Goal: Check status: Check status

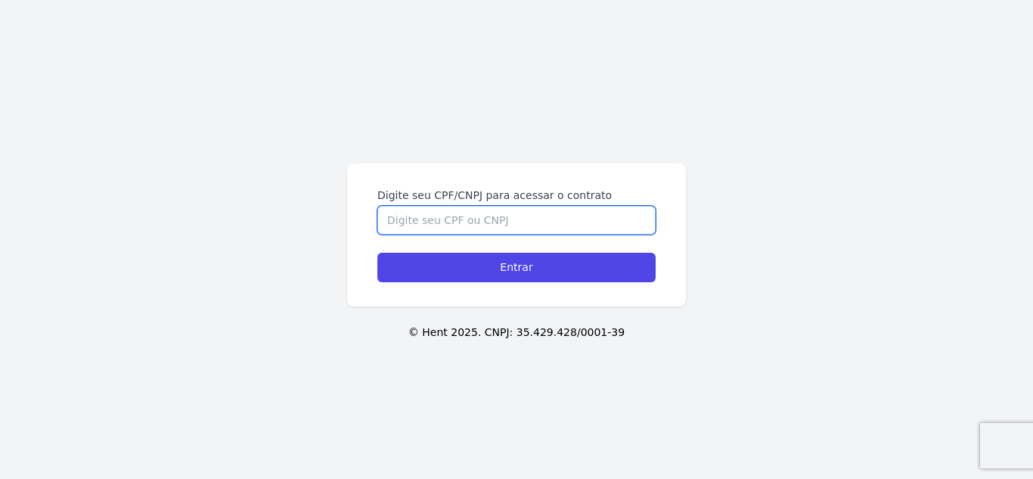
click at [550, 228] on input "Digite seu CPF/CNPJ para acessar o contrato" at bounding box center [516, 220] width 278 height 29
type input "52235649874"
click at [377, 253] on input "Entrar" at bounding box center [516, 268] width 278 height 30
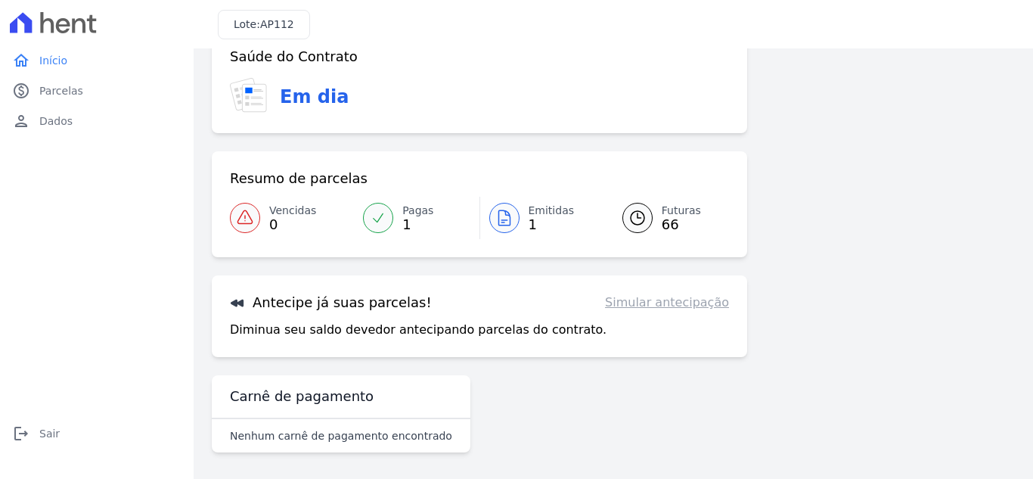
scroll to position [98, 0]
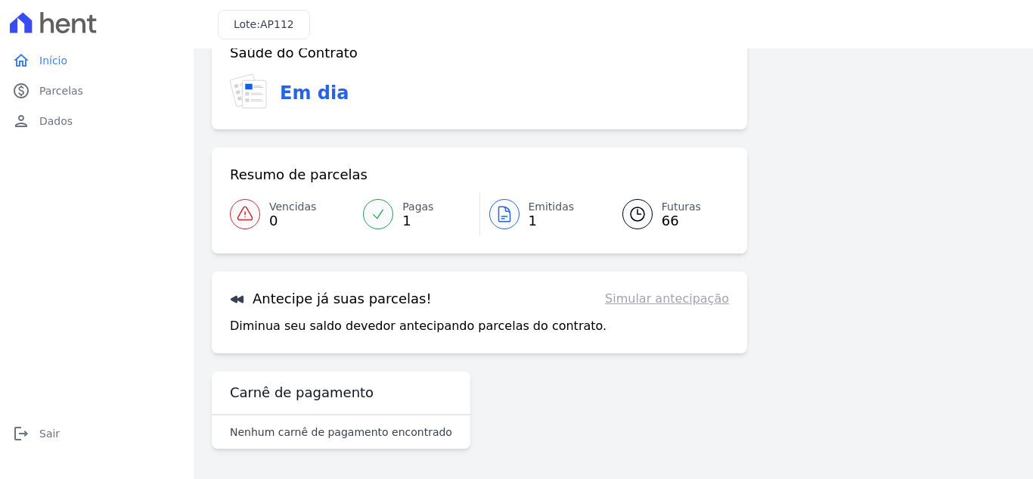
click at [665, 216] on span "66" at bounding box center [681, 221] width 39 height 12
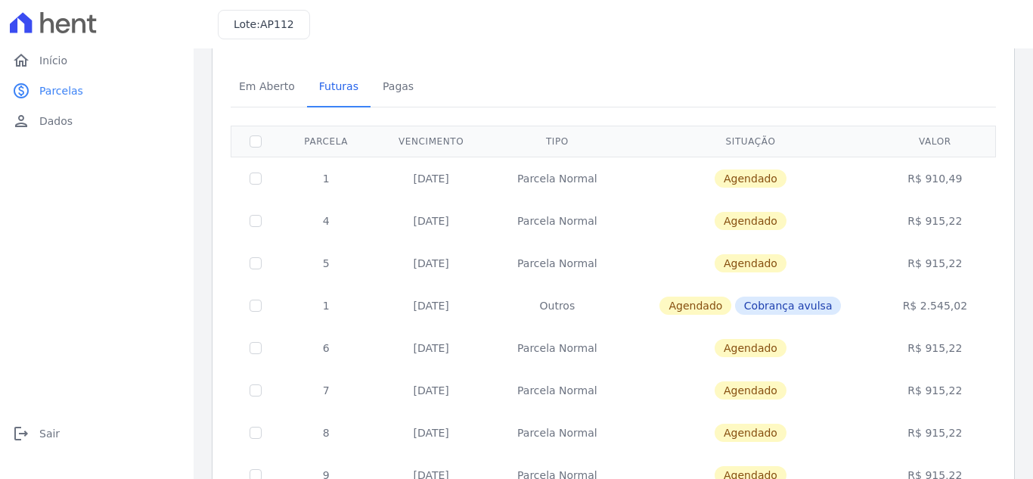
scroll to position [76, 0]
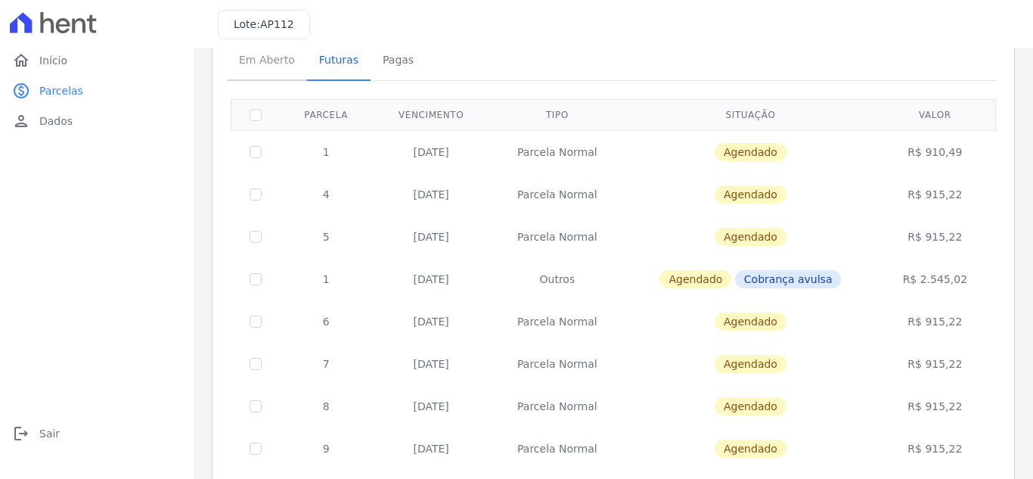
click at [266, 64] on span "Em Aberto" at bounding box center [267, 60] width 74 height 30
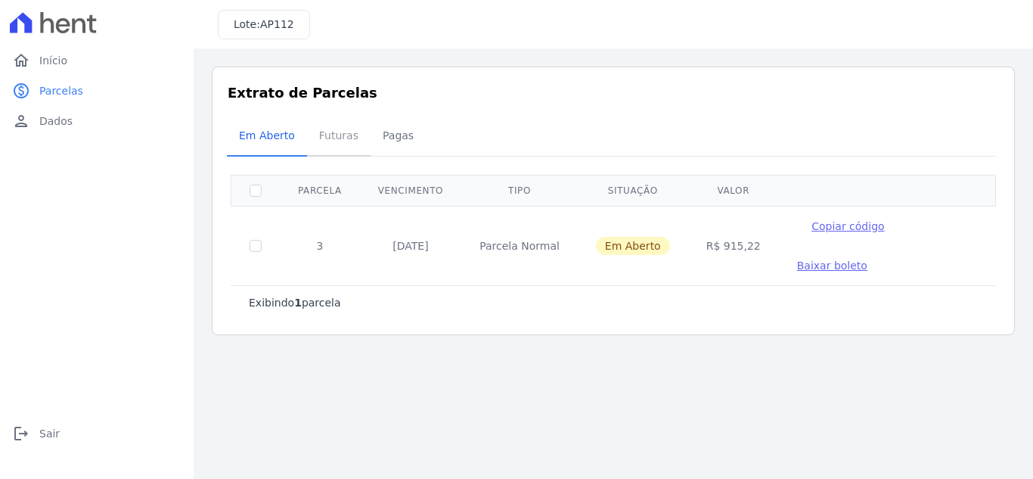
click at [335, 135] on span "Futuras" at bounding box center [338, 135] width 57 height 30
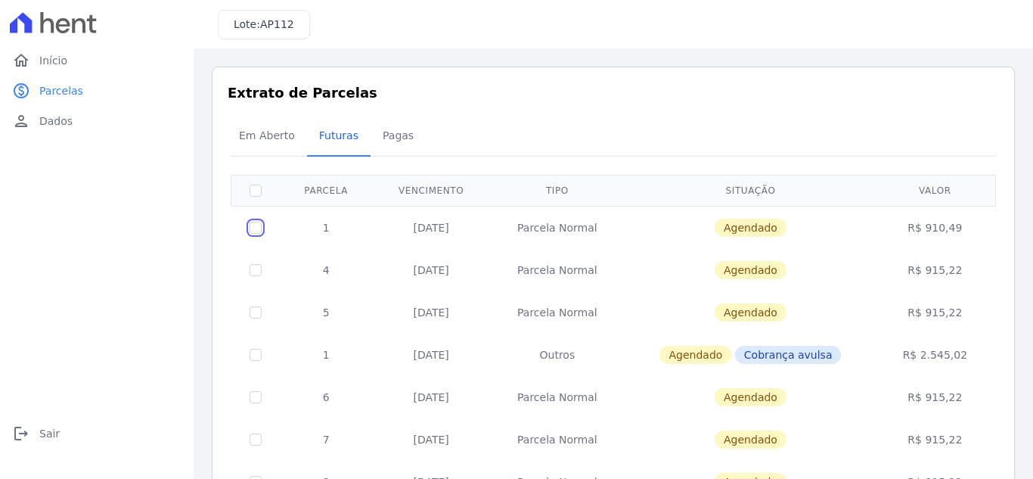
click at [260, 225] on input "checkbox" at bounding box center [256, 228] width 12 height 12
checkbox input "true"
click at [260, 225] on input "checkbox" at bounding box center [256, 228] width 12 height 12
checkbox input "false"
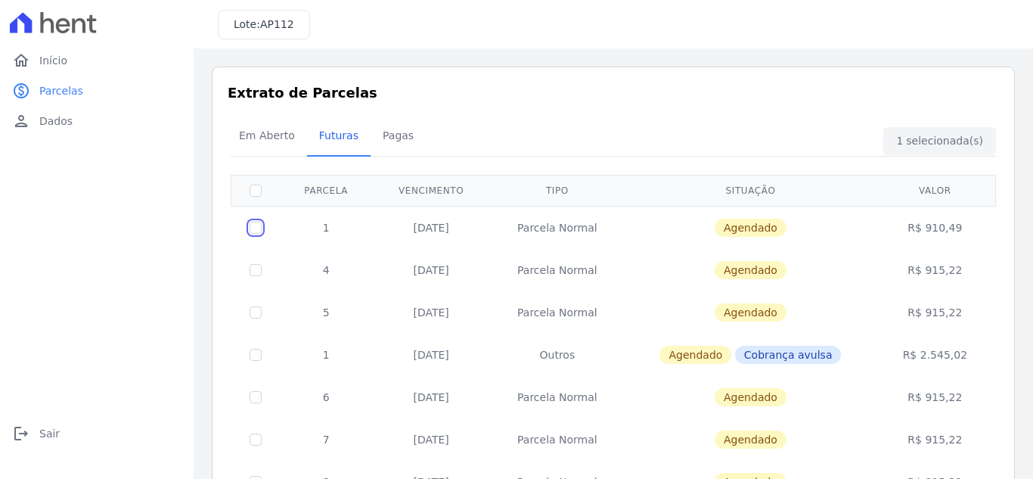
checkbox input "false"
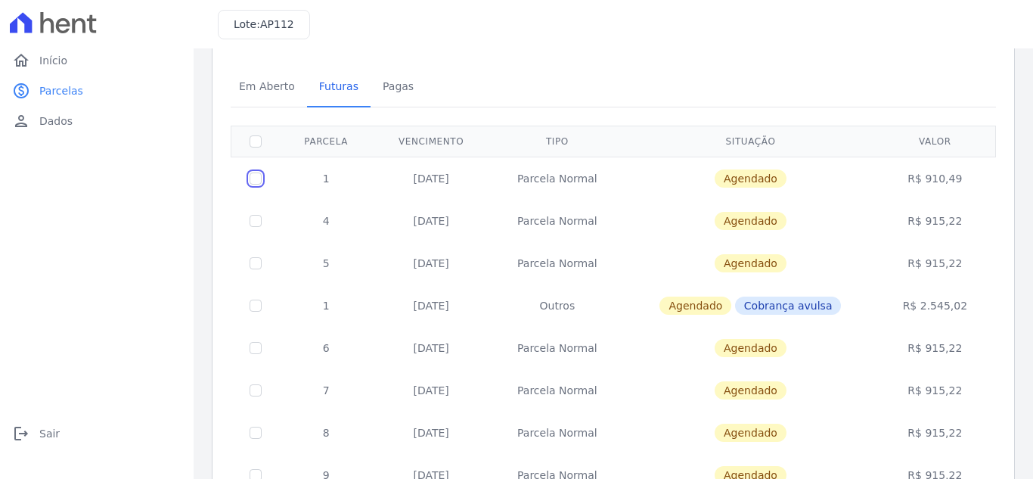
scroll to position [76, 0]
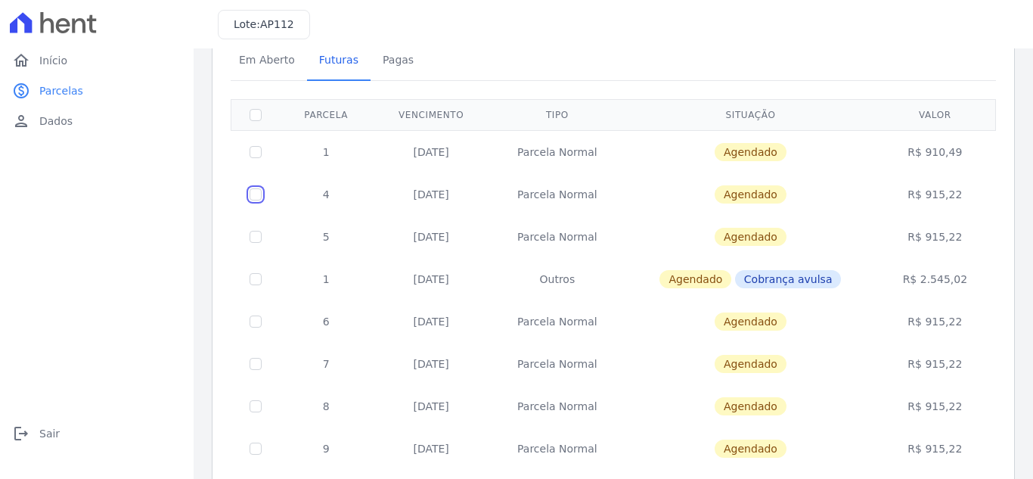
click at [256, 198] on input "checkbox" at bounding box center [256, 194] width 12 height 12
checkbox input "true"
click at [256, 198] on input "checkbox" at bounding box center [256, 194] width 12 height 12
checkbox input "false"
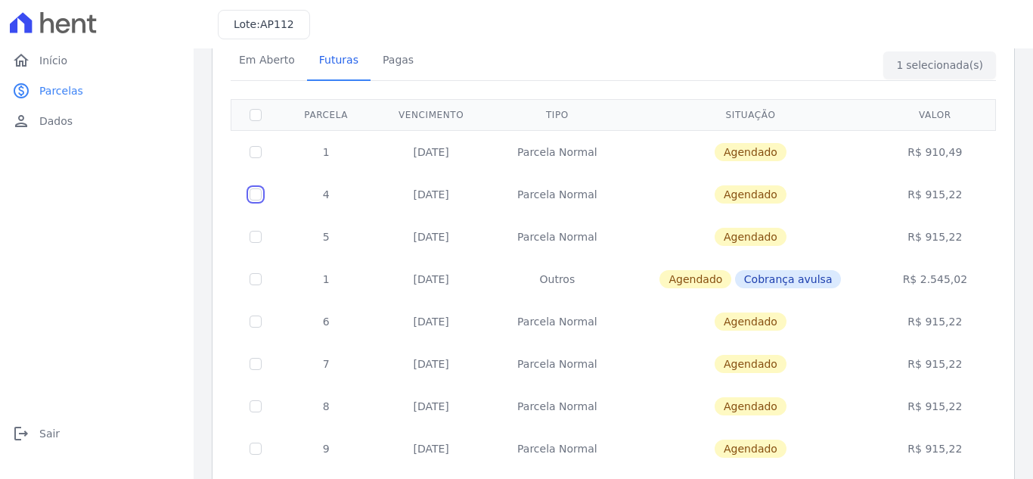
checkbox input "false"
click at [256, 198] on input "checkbox" at bounding box center [256, 194] width 12 height 12
checkbox input "true"
click at [256, 198] on input "checkbox" at bounding box center [256, 194] width 12 height 12
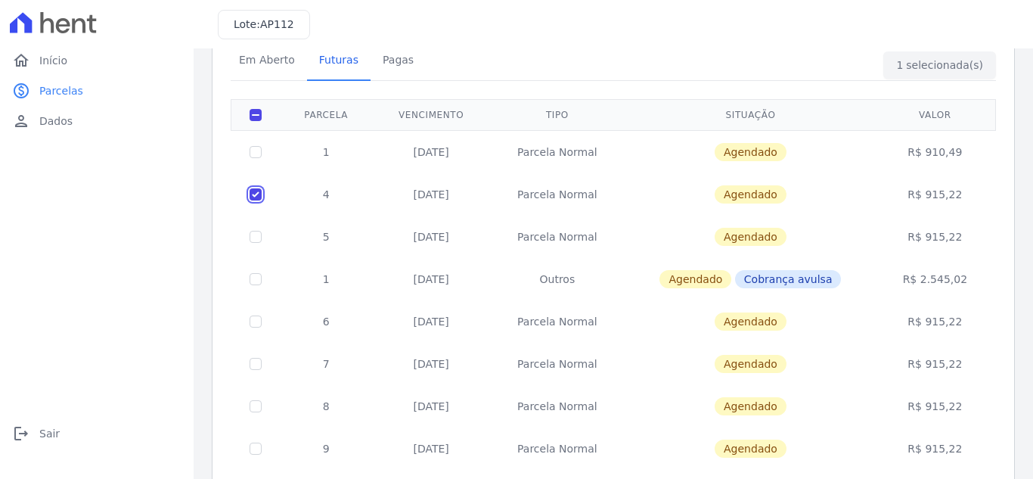
checkbox input "false"
click at [256, 198] on input "checkbox" at bounding box center [256, 194] width 12 height 12
checkbox input "true"
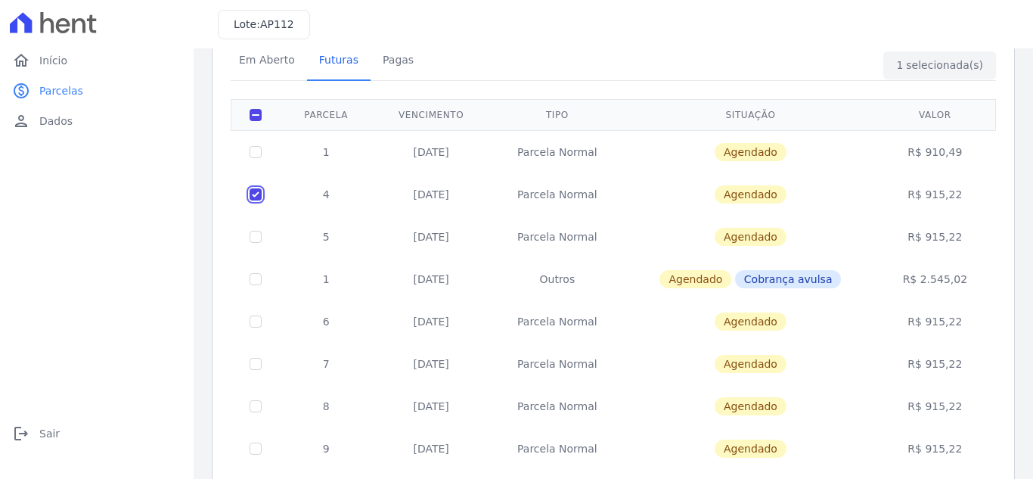
click at [256, 198] on input "checkbox" at bounding box center [256, 194] width 12 height 12
checkbox input "false"
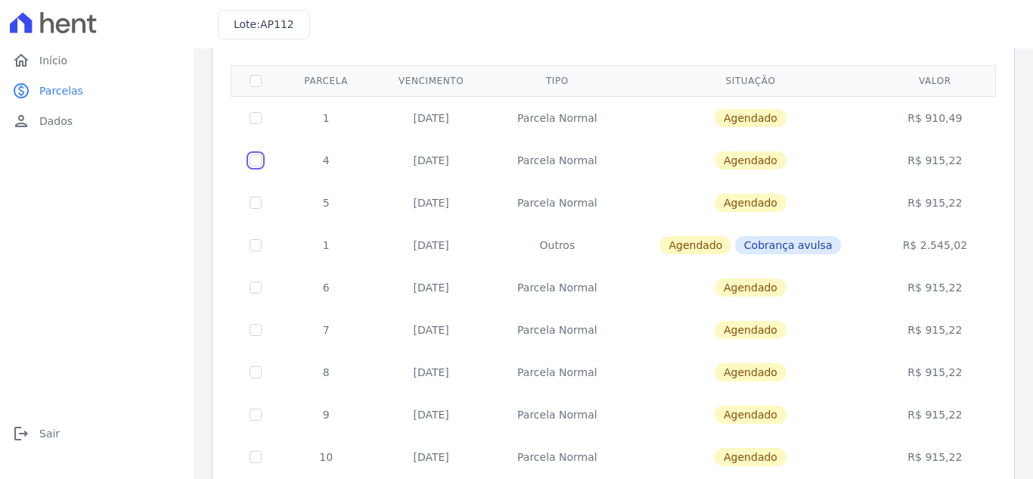
scroll to position [0, 0]
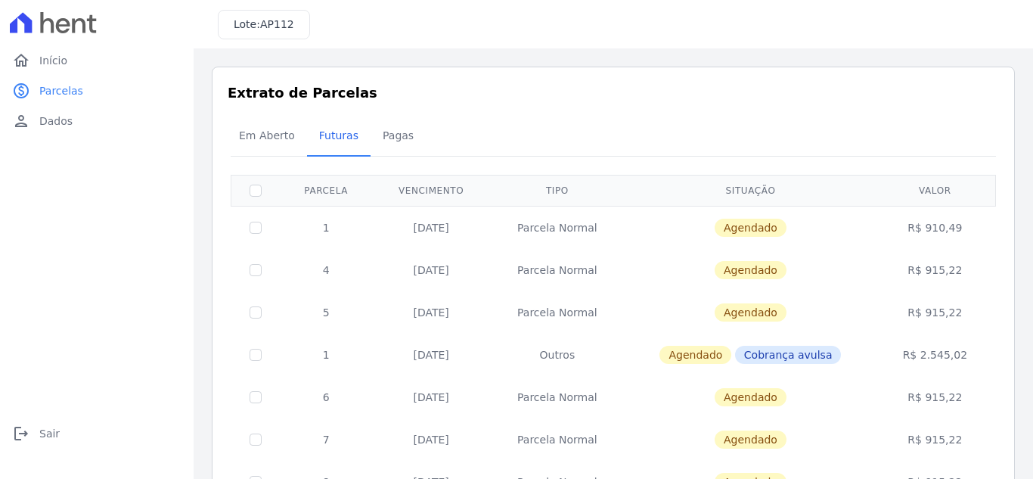
click at [248, 268] on td at bounding box center [255, 270] width 49 height 42
click at [250, 267] on input "checkbox" at bounding box center [256, 270] width 12 height 12
checkbox input "true"
click at [257, 269] on input "checkbox" at bounding box center [256, 270] width 12 height 12
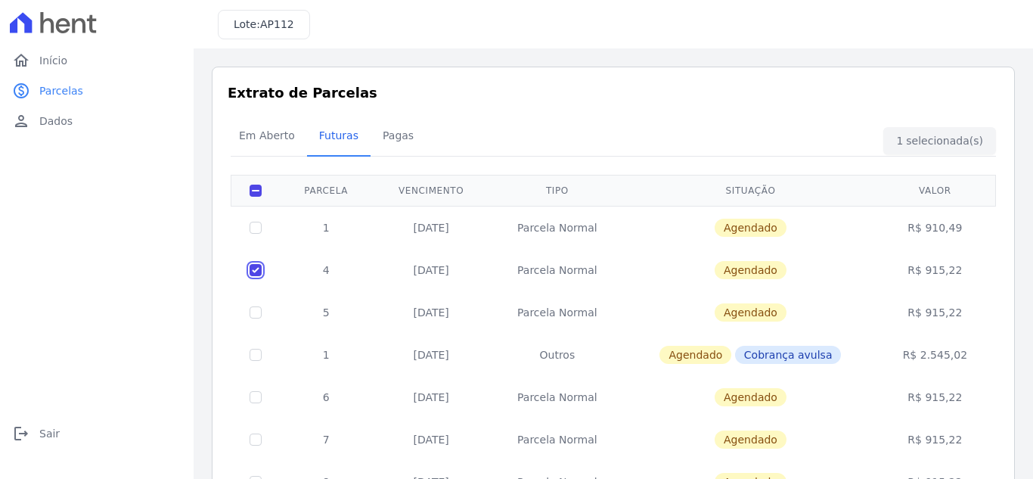
checkbox input "false"
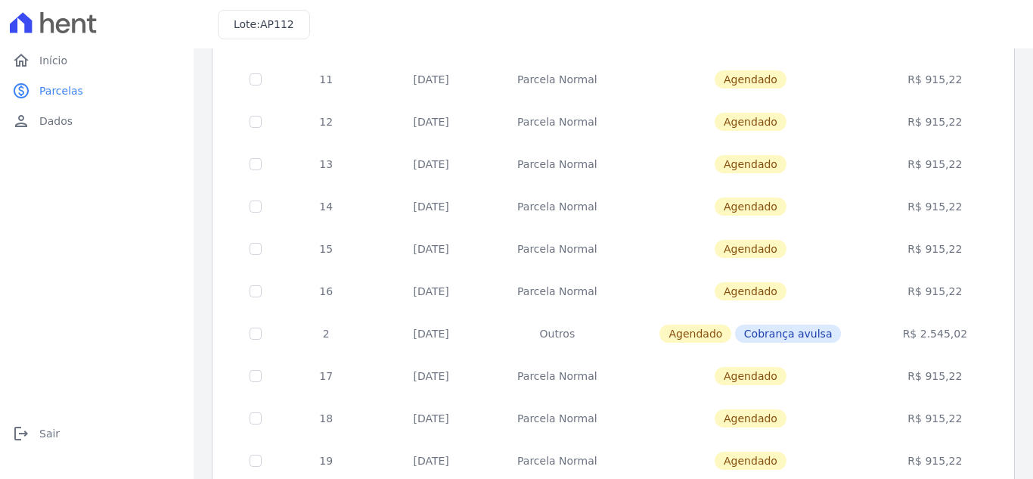
scroll to position [663, 0]
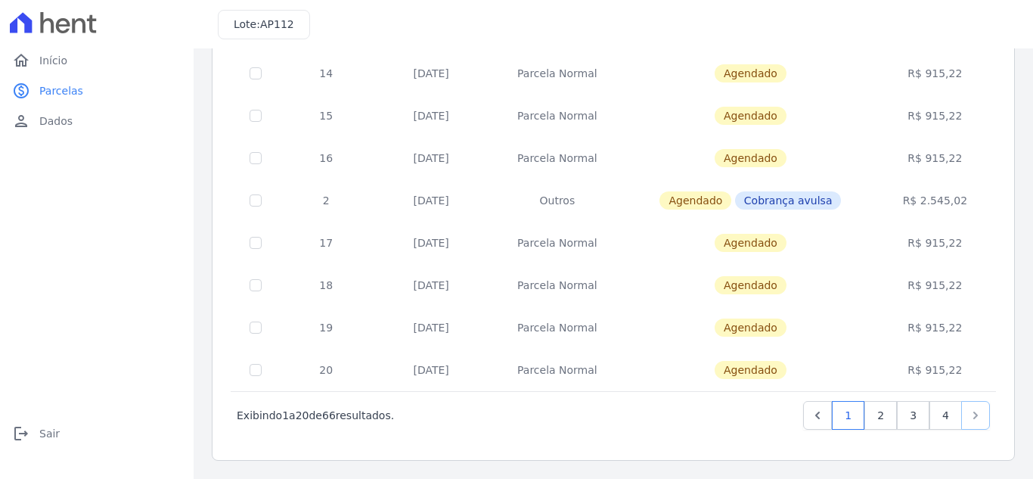
click at [968, 415] on icon "Next" at bounding box center [975, 415] width 15 height 15
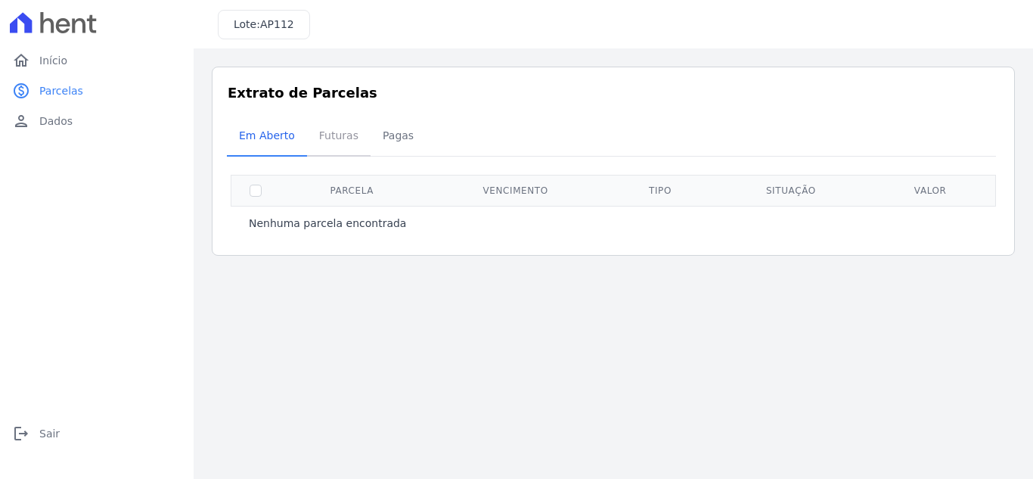
click at [328, 120] on span "Futuras" at bounding box center [338, 135] width 57 height 30
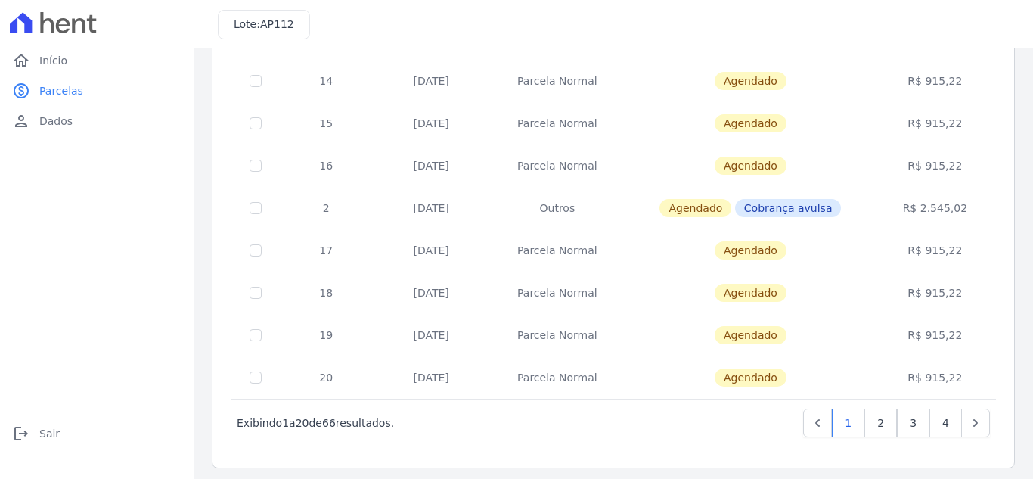
scroll to position [663, 0]
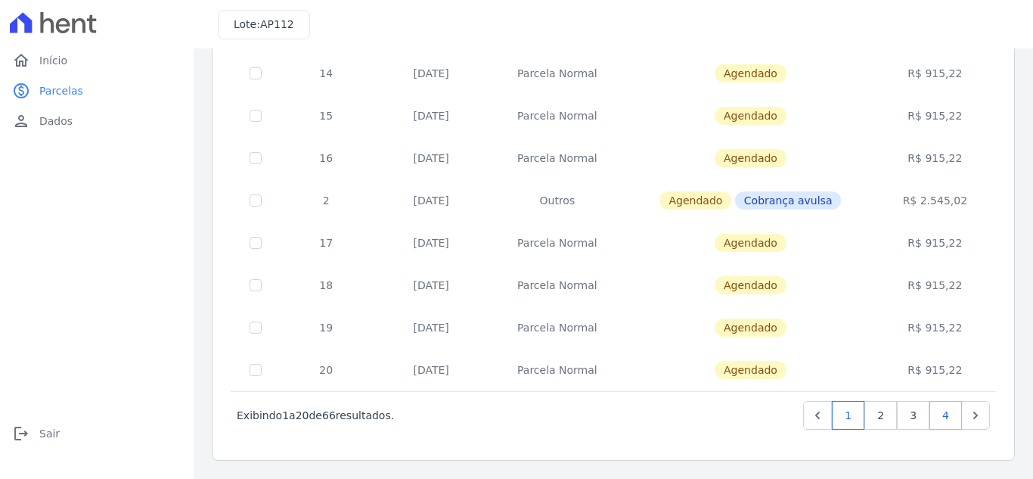
click at [936, 418] on link "4" at bounding box center [946, 415] width 33 height 29
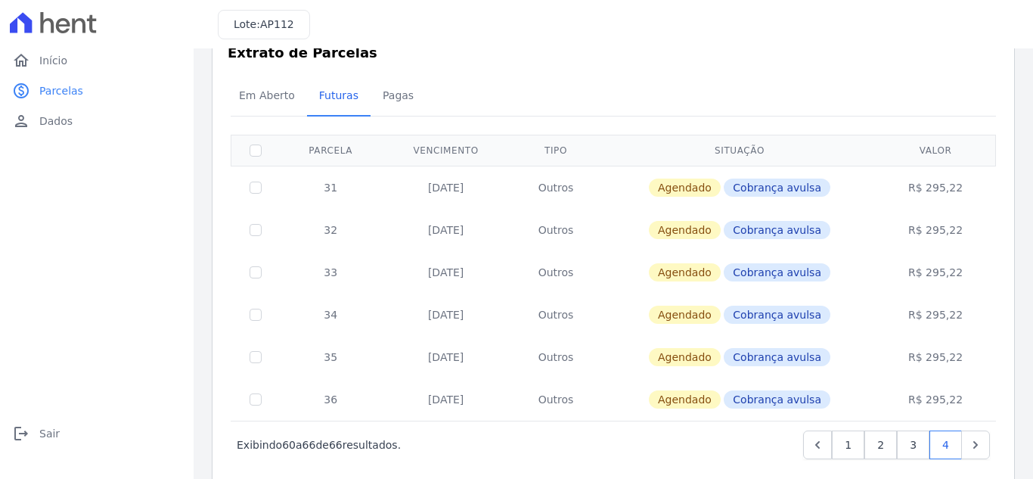
scroll to position [70, 0]
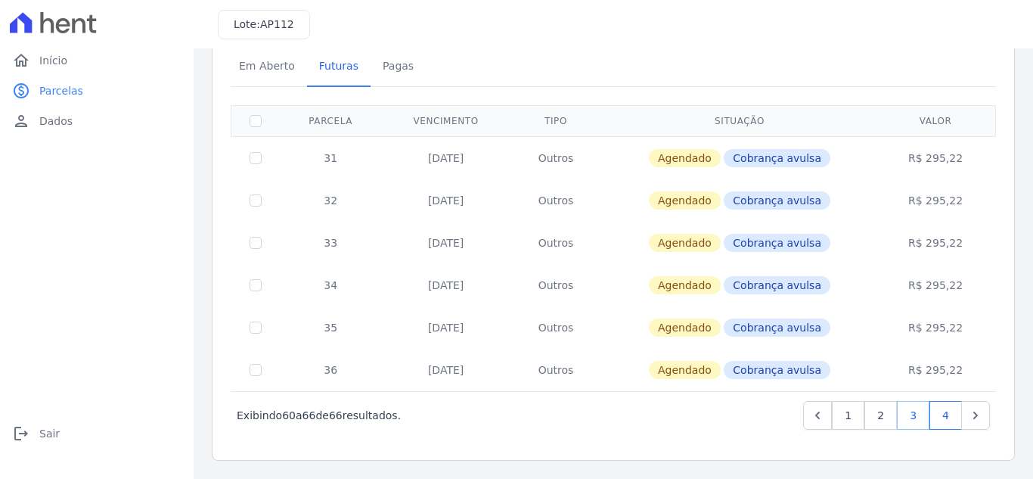
click at [898, 416] on link "3" at bounding box center [913, 415] width 33 height 29
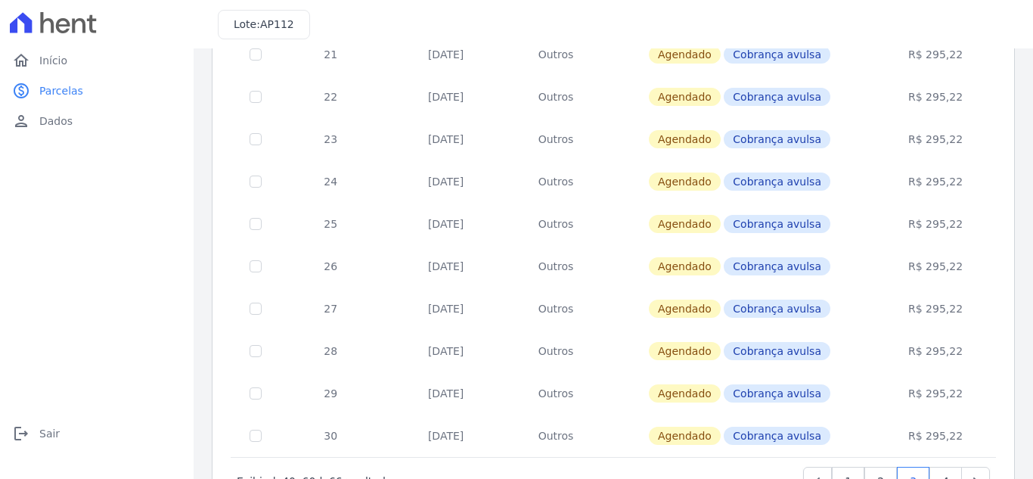
scroll to position [663, 0]
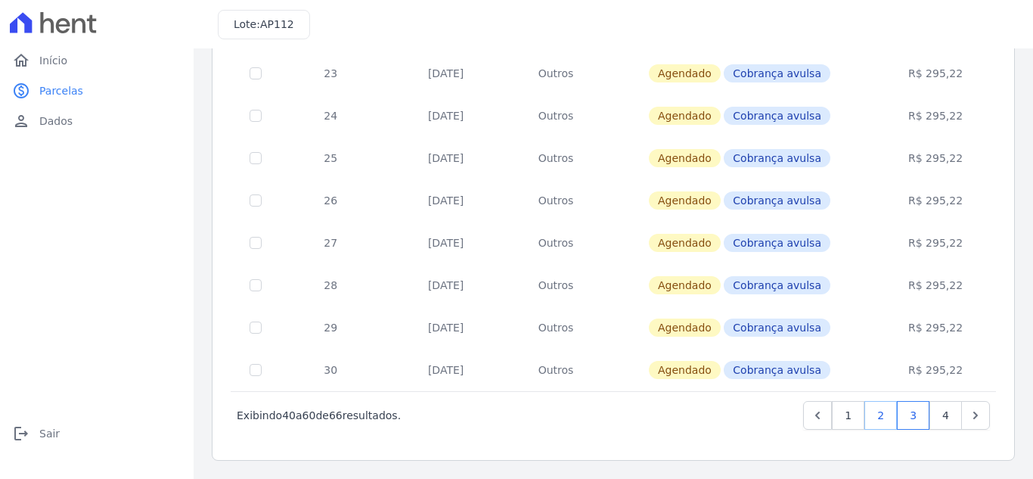
click at [876, 423] on link "2" at bounding box center [881, 415] width 33 height 29
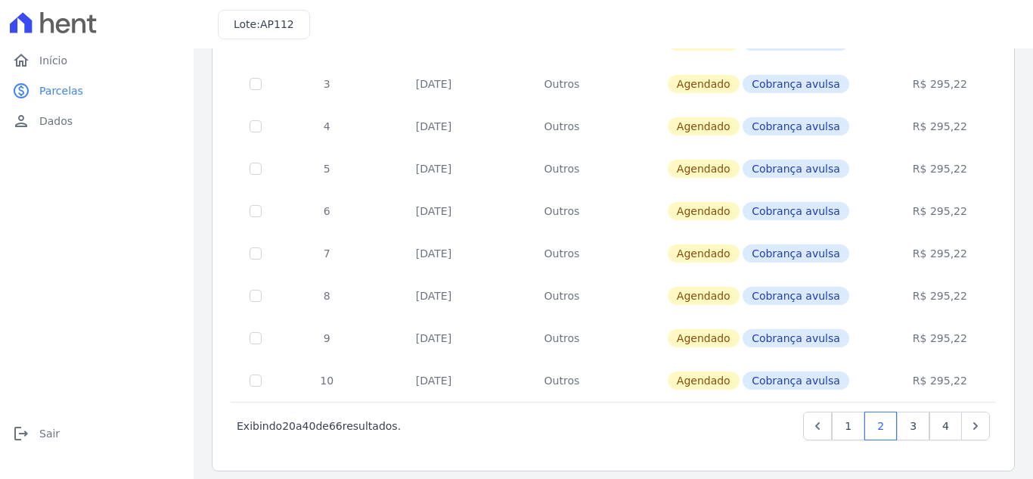
scroll to position [663, 0]
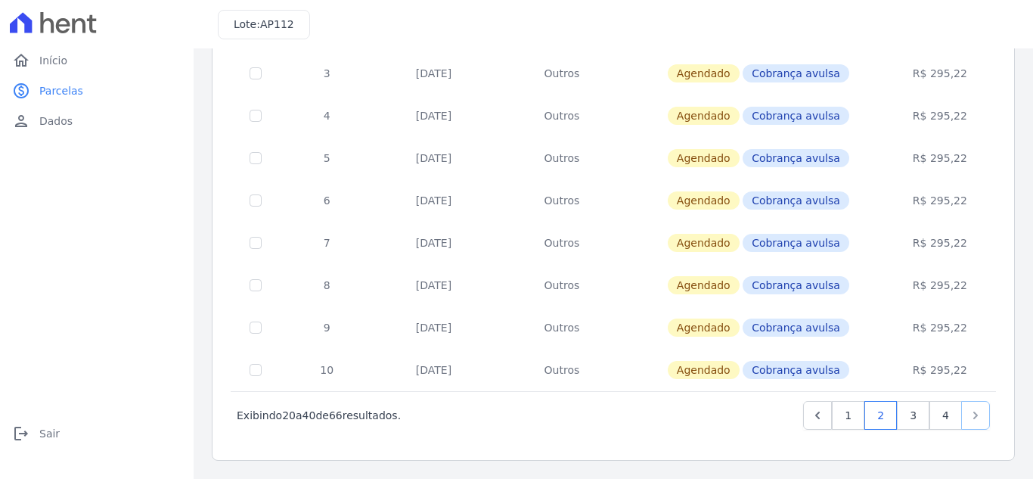
click at [968, 418] on icon "Next" at bounding box center [975, 415] width 15 height 15
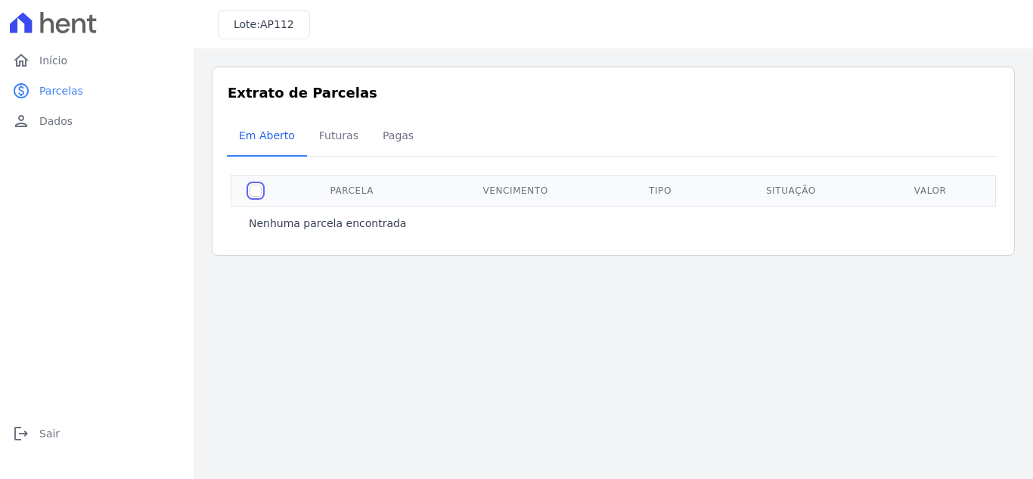
click at [256, 192] on input "checkbox" at bounding box center [256, 191] width 12 height 12
checkbox input "false"
click at [310, 147] on span "Futuras" at bounding box center [338, 135] width 57 height 30
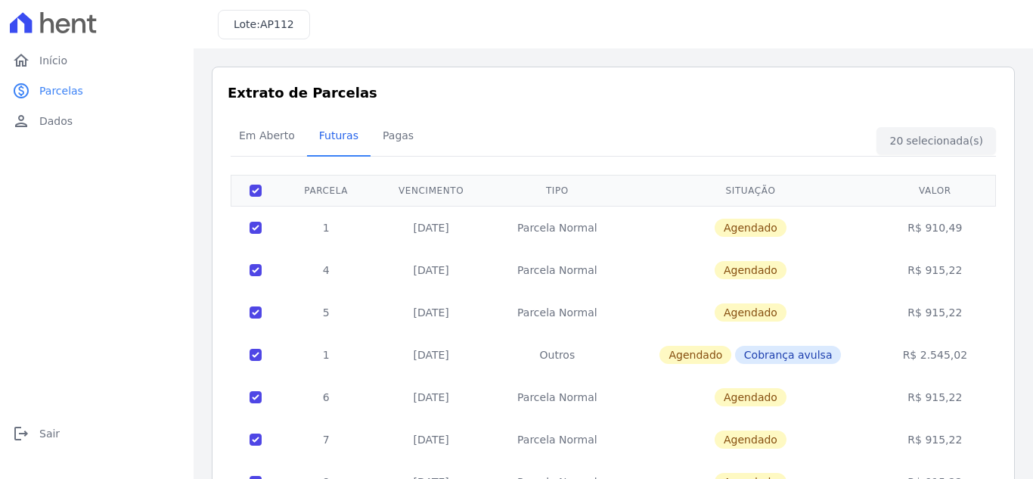
click at [253, 193] on input "checkbox" at bounding box center [256, 191] width 12 height 12
checkbox input "false"
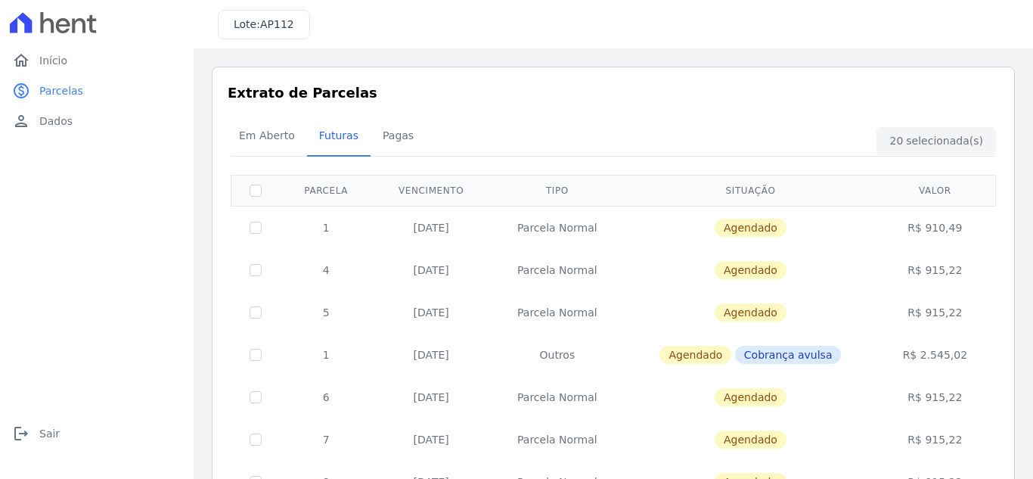
checkbox input "false"
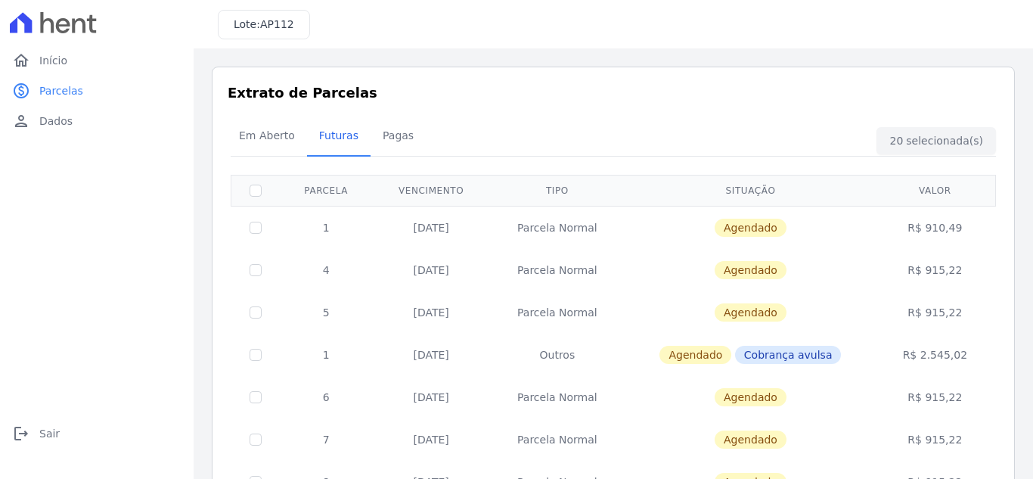
checkbox input "false"
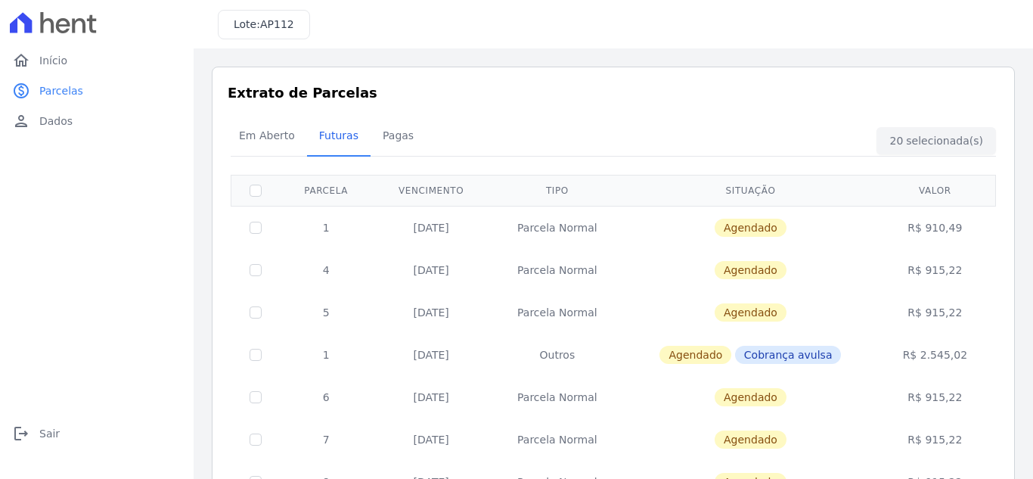
checkbox input "false"
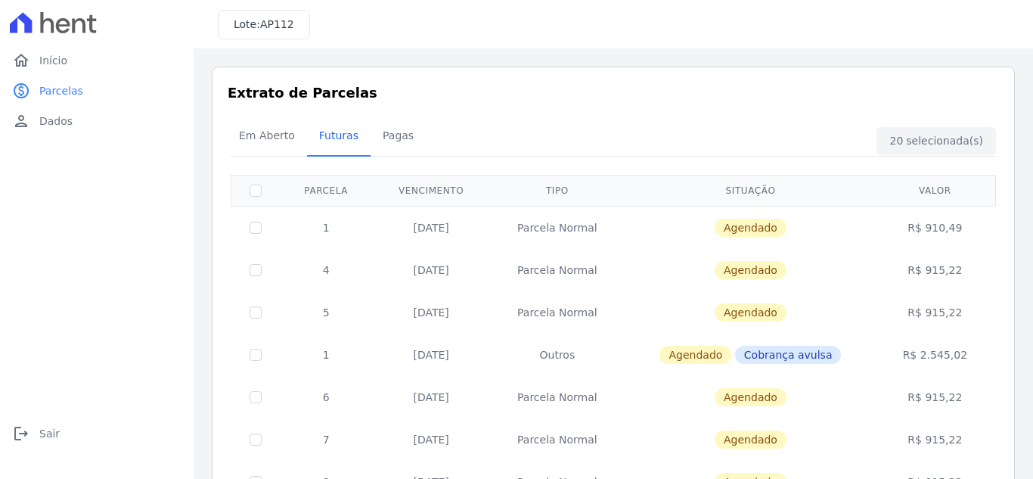
checkbox input "false"
click at [75, 67] on link "home Início" at bounding box center [97, 60] width 182 height 30
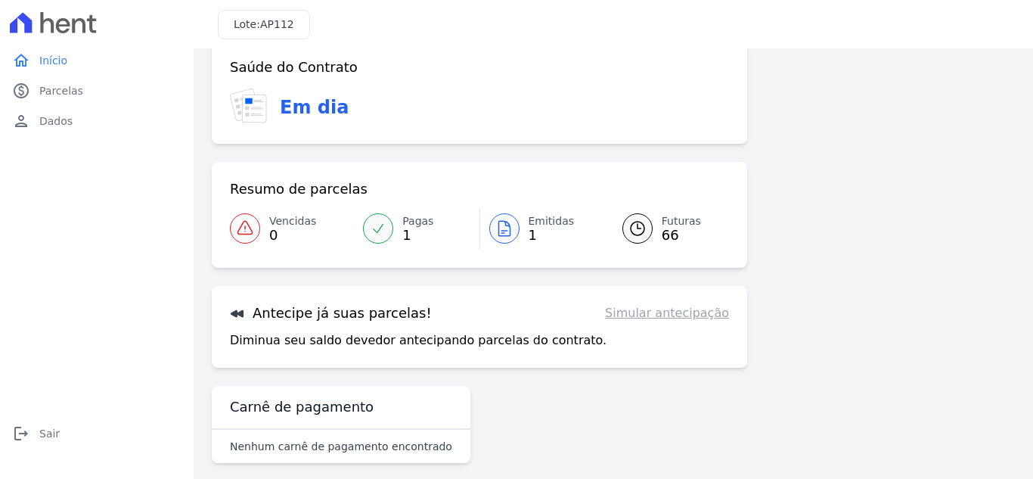
scroll to position [41, 0]
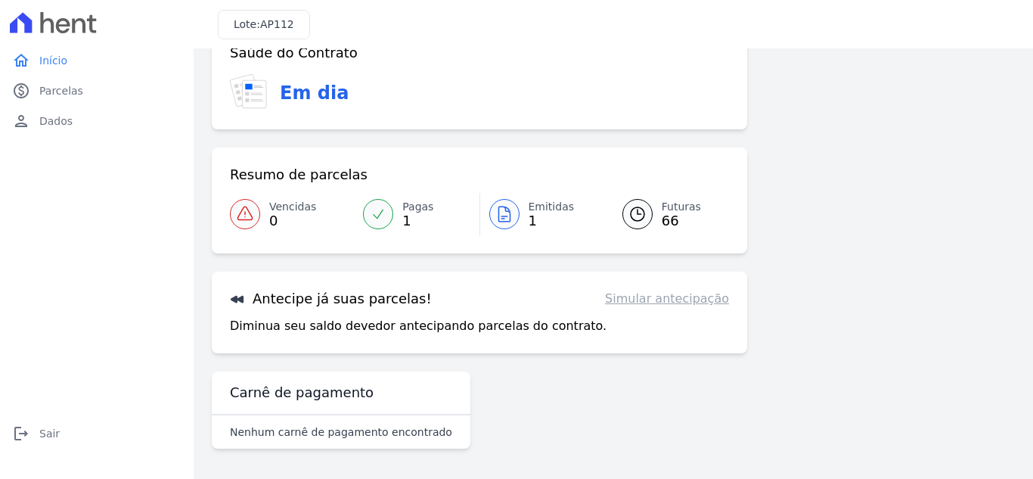
click at [685, 301] on link "Simular antecipação" at bounding box center [667, 299] width 124 height 18
click at [326, 298] on h3 "Antecipe já suas parcelas!" at bounding box center [331, 299] width 202 height 18
click at [688, 304] on link "Simular antecipação" at bounding box center [667, 299] width 124 height 18
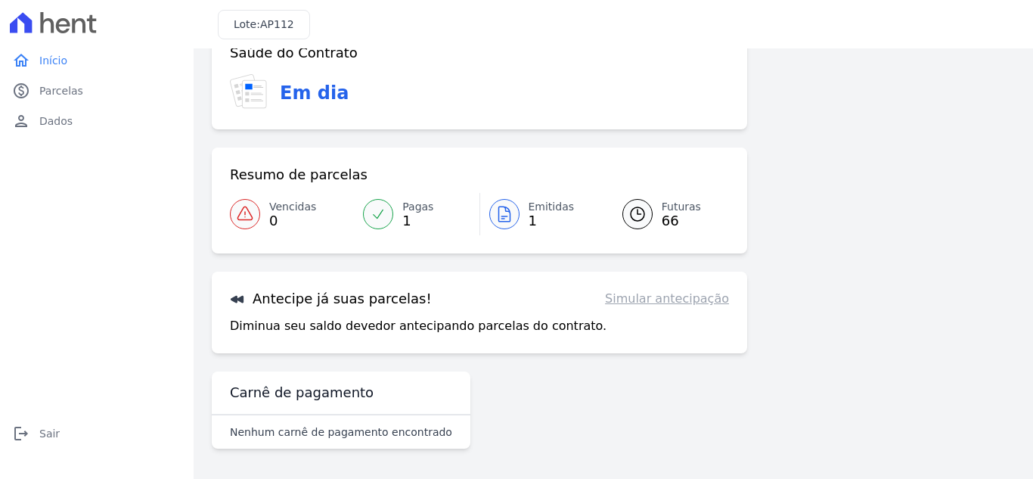
click at [381, 218] on icon at bounding box center [378, 214] width 15 height 15
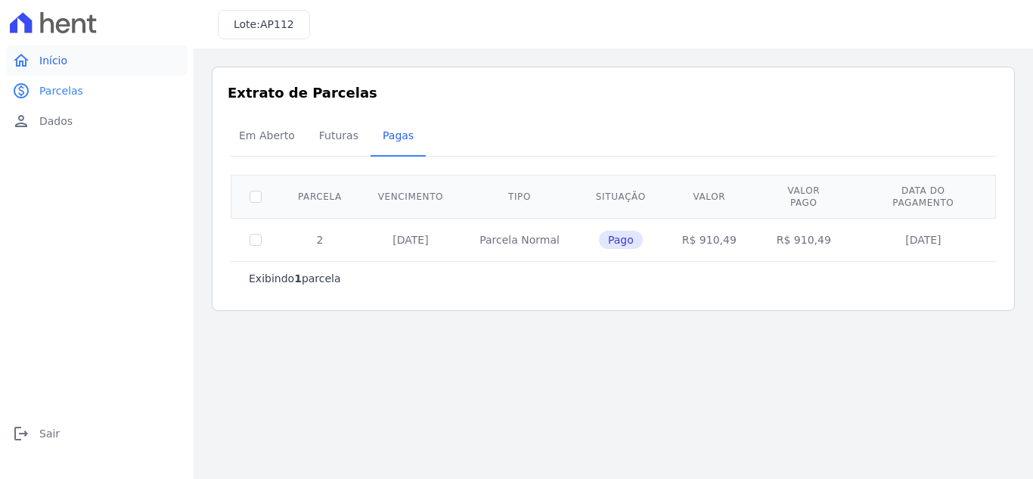
click at [39, 57] on span "Início" at bounding box center [53, 60] width 28 height 15
